Goal: Use online tool/utility: Utilize a website feature to perform a specific function

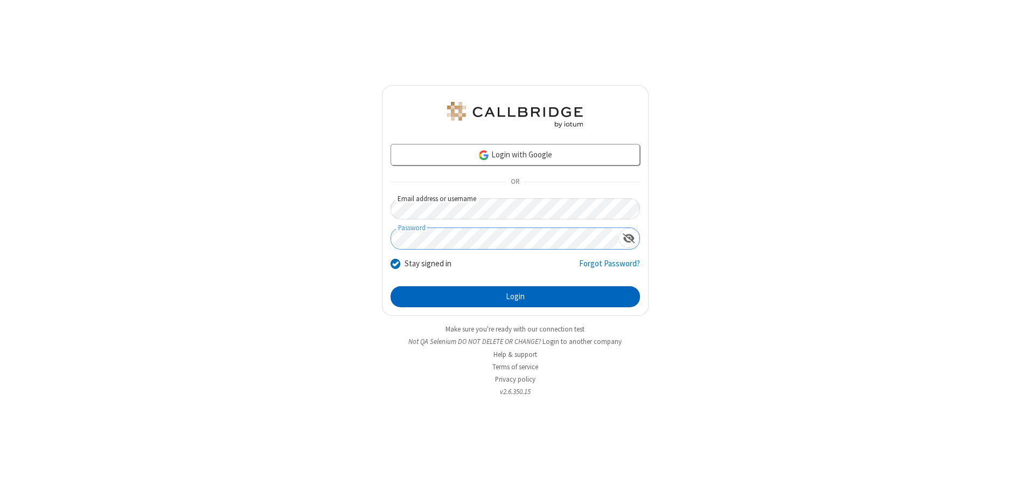
click at [515, 296] on button "Login" at bounding box center [515, 297] width 249 height 22
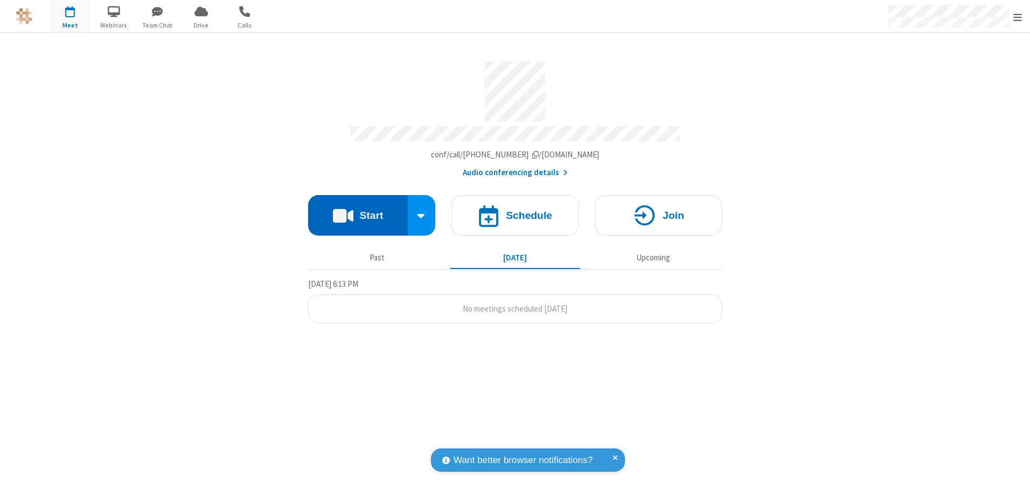
click at [358, 211] on button "Start" at bounding box center [358, 215] width 100 height 40
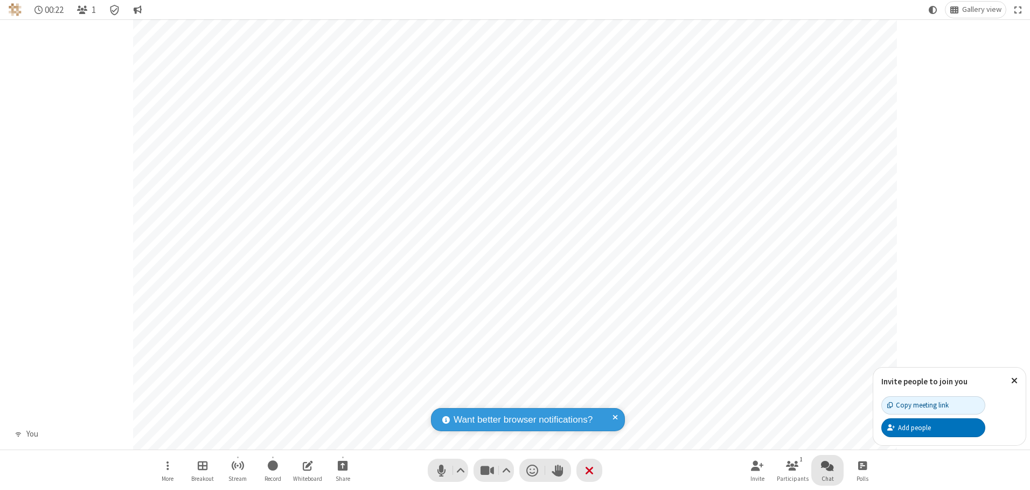
click at [828, 465] on span "Open chat" at bounding box center [827, 465] width 13 height 13
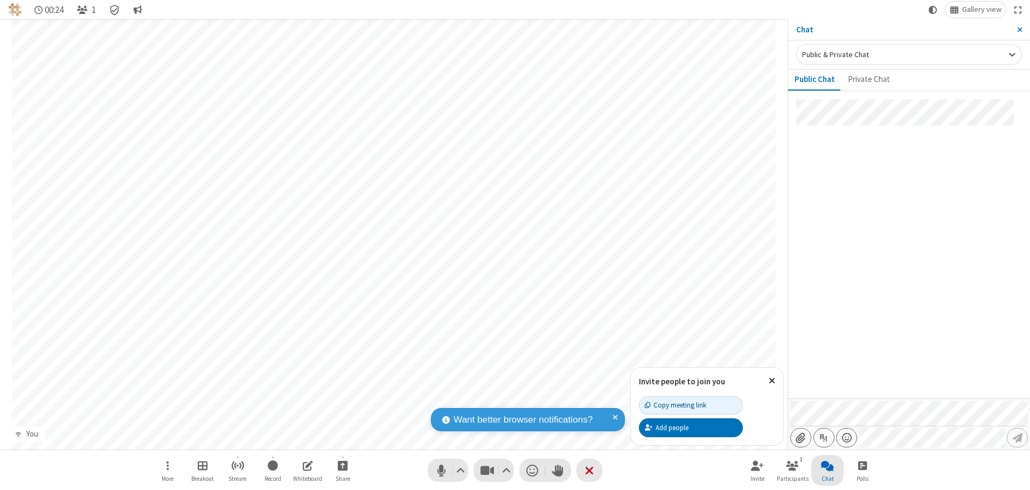
type input "C:\fakepath\doc_test.docx"
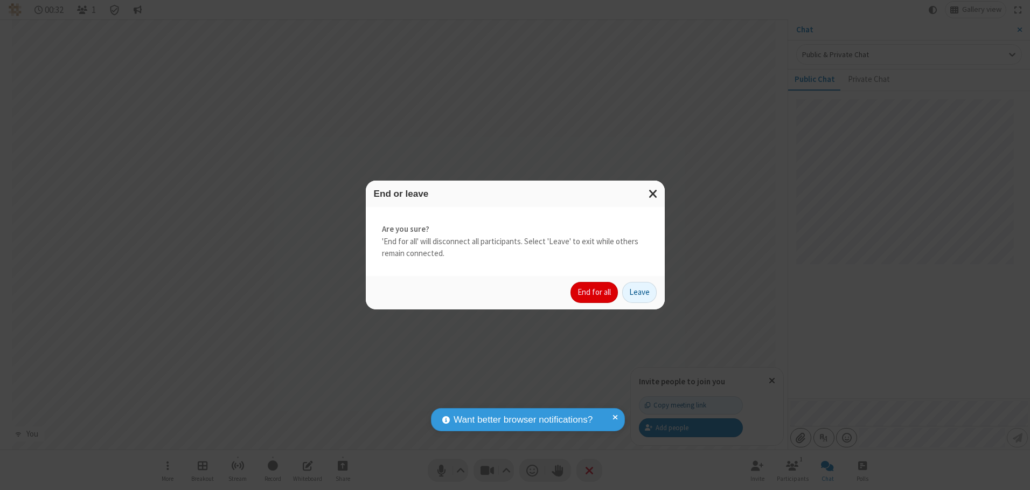
click at [595, 292] on button "End for all" at bounding box center [594, 293] width 47 height 22
